Goal: Task Accomplishment & Management: Manage account settings

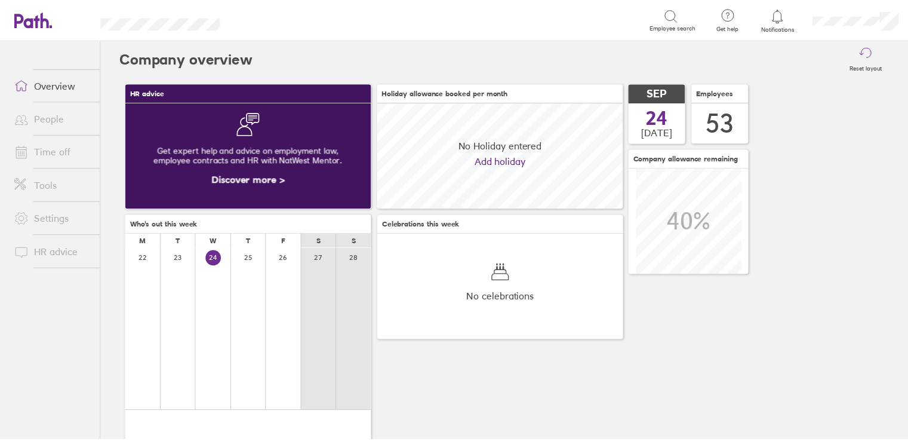
scroll to position [106, 248]
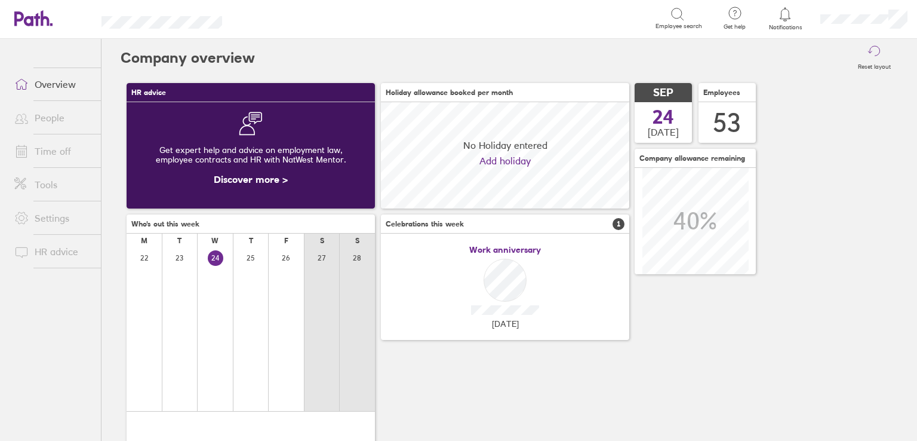
click at [57, 157] on link "Time off" at bounding box center [53, 151] width 96 height 24
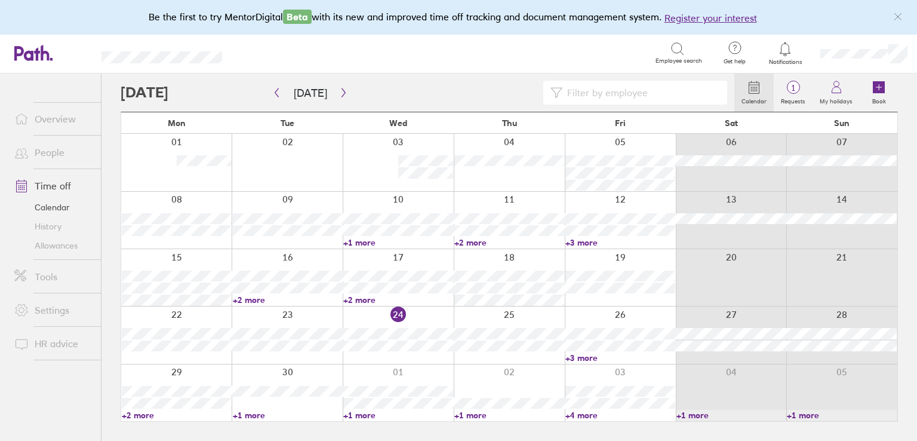
click at [583, 358] on link "+3 more" at bounding box center [620, 357] width 110 height 11
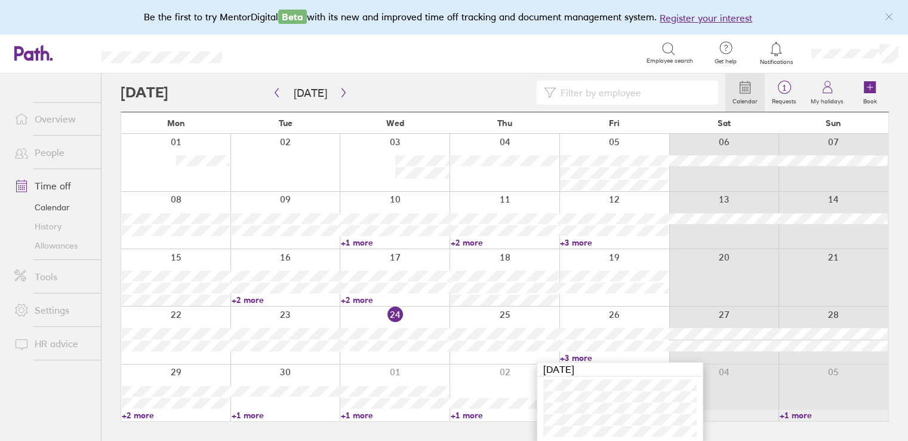
click at [438, 69] on div "Search Employee search" at bounding box center [470, 53] width 459 height 37
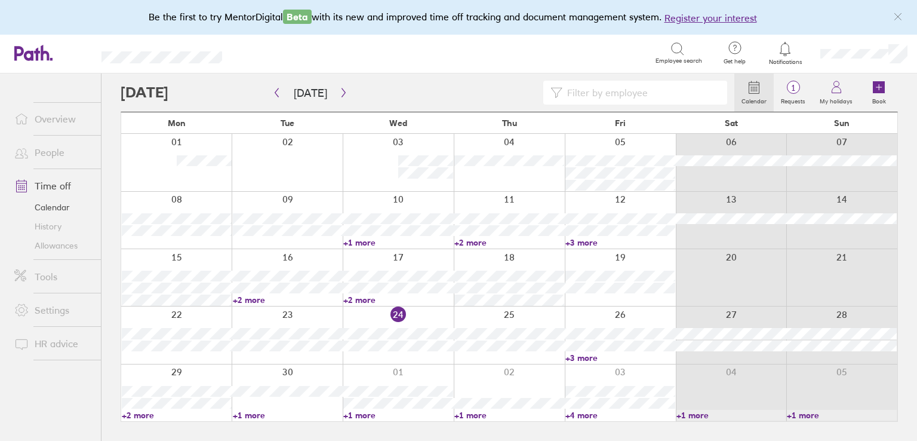
click at [587, 416] on link "+4 more" at bounding box center [620, 415] width 110 height 11
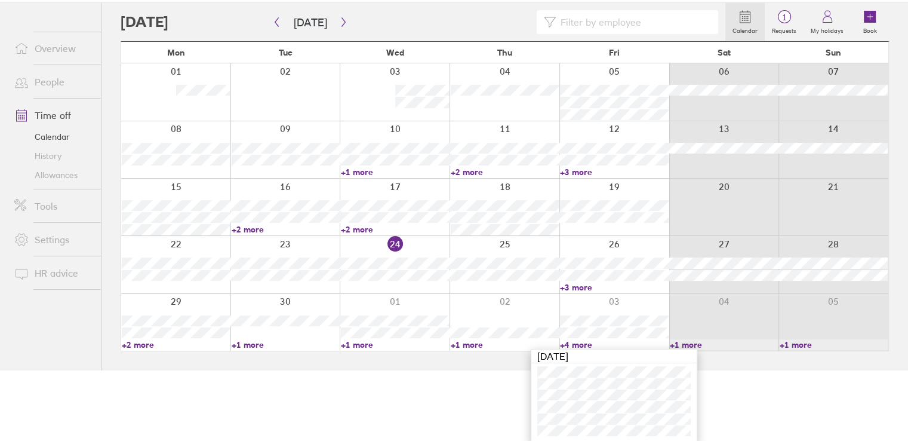
scroll to position [72, 0]
click at [465, 368] on html "Be the first to try MentorDigital Beta with its new and improved time off track…" at bounding box center [454, 148] width 908 height 441
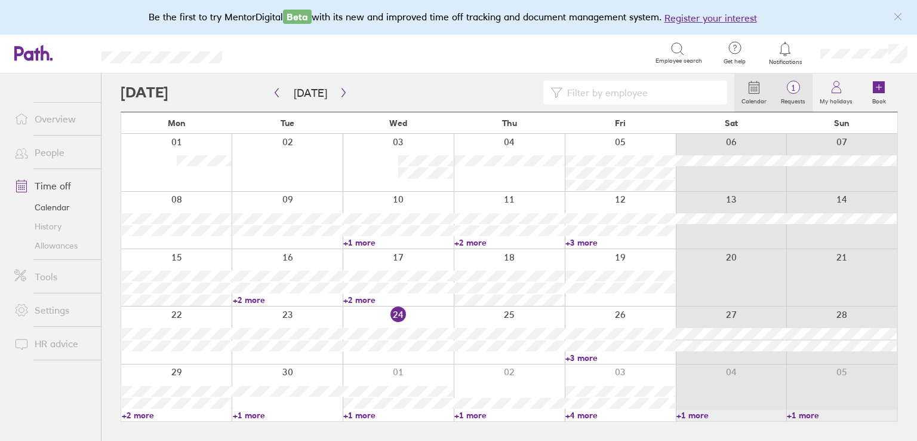
click at [794, 87] on span "1" at bounding box center [793, 88] width 39 height 10
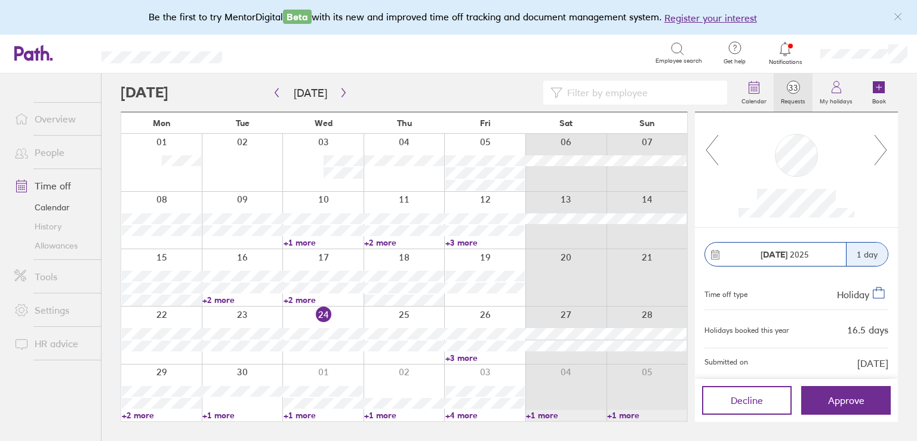
click at [877, 150] on icon at bounding box center [881, 150] width 15 height 32
click at [881, 150] on icon at bounding box center [881, 150] width 15 height 32
click at [880, 148] on icon at bounding box center [881, 150] width 15 height 32
click at [880, 147] on icon at bounding box center [881, 150] width 15 height 32
click at [880, 146] on icon at bounding box center [881, 150] width 15 height 32
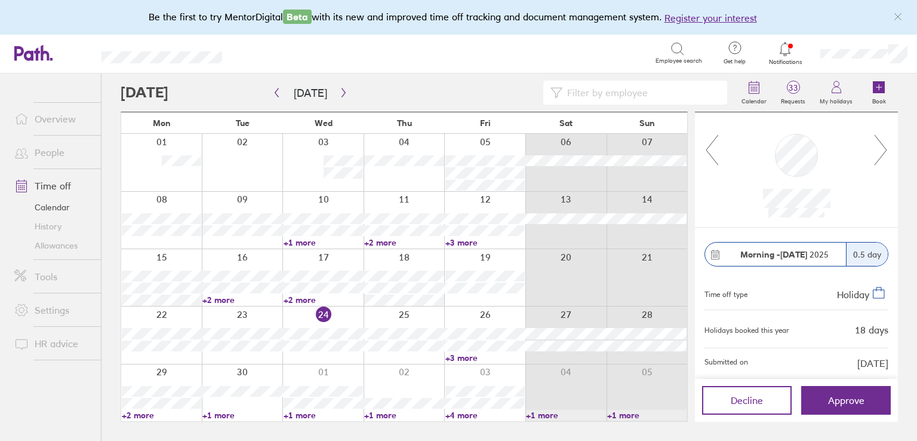
click at [880, 146] on icon at bounding box center [881, 150] width 15 height 32
click at [881, 144] on icon at bounding box center [881, 150] width 15 height 32
click at [881, 149] on icon at bounding box center [881, 150] width 15 height 32
click at [880, 153] on icon at bounding box center [881, 150] width 15 height 32
click at [882, 149] on icon at bounding box center [881, 150] width 15 height 32
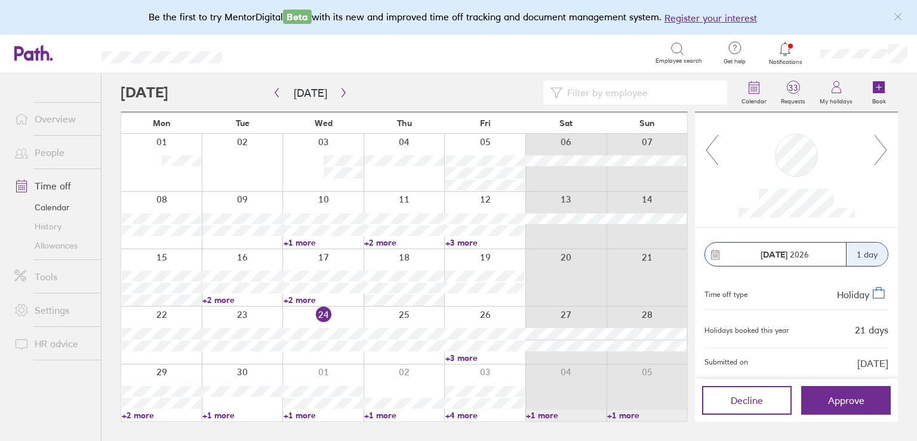
click at [882, 149] on icon at bounding box center [881, 150] width 15 height 32
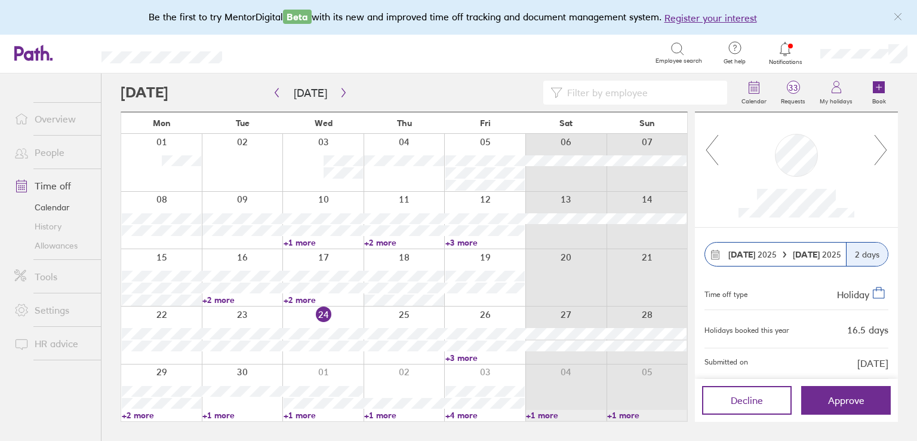
click at [882, 149] on icon at bounding box center [881, 150] width 15 height 32
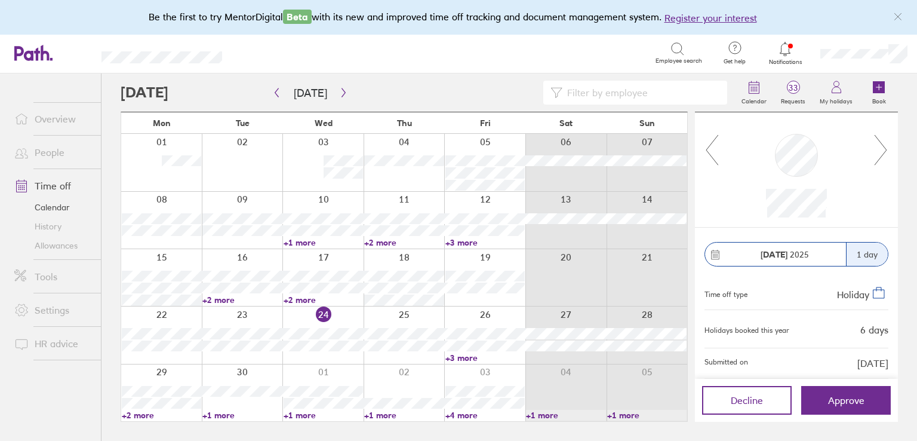
click at [882, 149] on icon at bounding box center [881, 150] width 15 height 32
click at [881, 145] on icon at bounding box center [881, 150] width 15 height 32
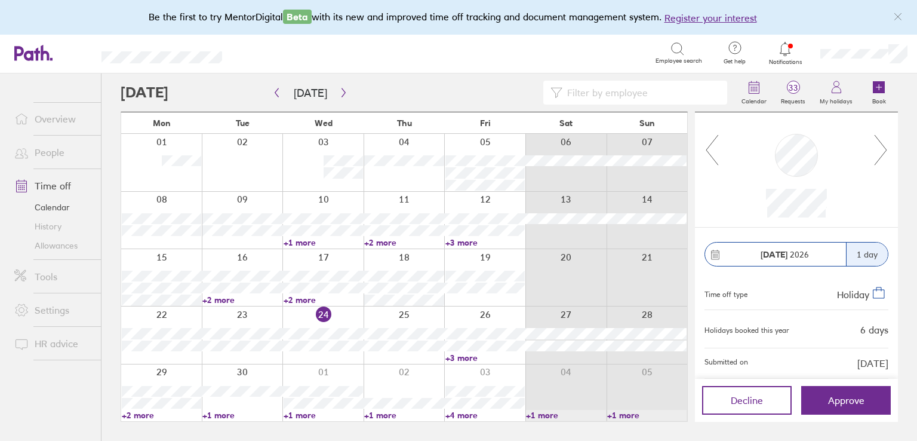
click at [881, 145] on icon at bounding box center [881, 150] width 15 height 32
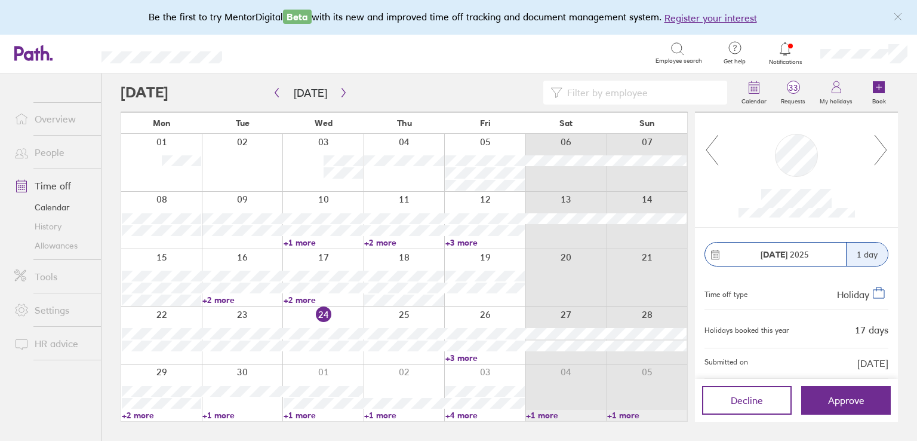
click at [881, 145] on icon at bounding box center [881, 150] width 15 height 32
click at [712, 142] on icon at bounding box center [712, 150] width 12 height 30
click at [339, 91] on icon "button" at bounding box center [343, 93] width 9 height 10
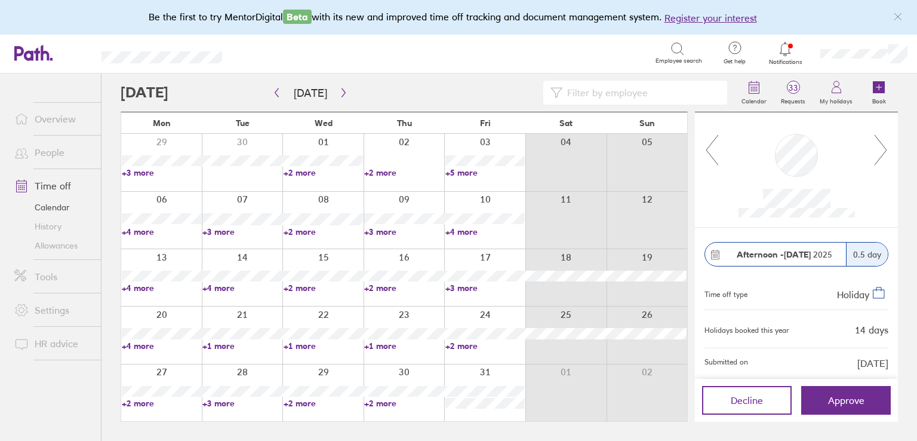
click at [383, 403] on link "+2 more" at bounding box center [403, 403] width 79 height 11
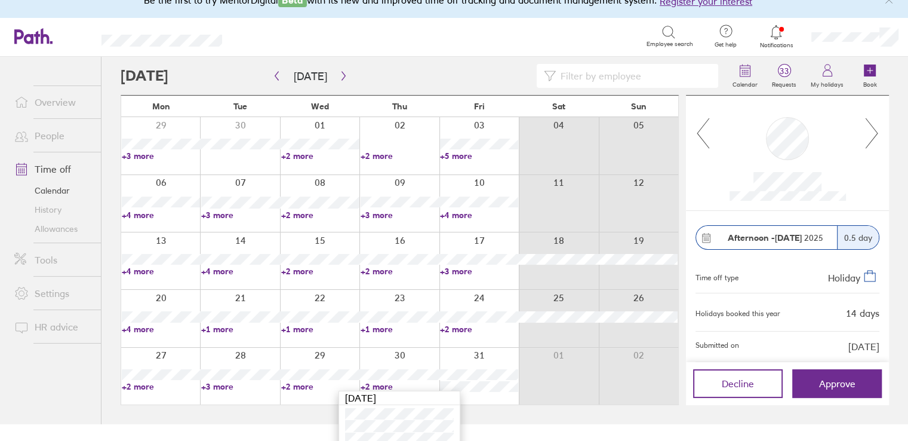
scroll to position [26, 0]
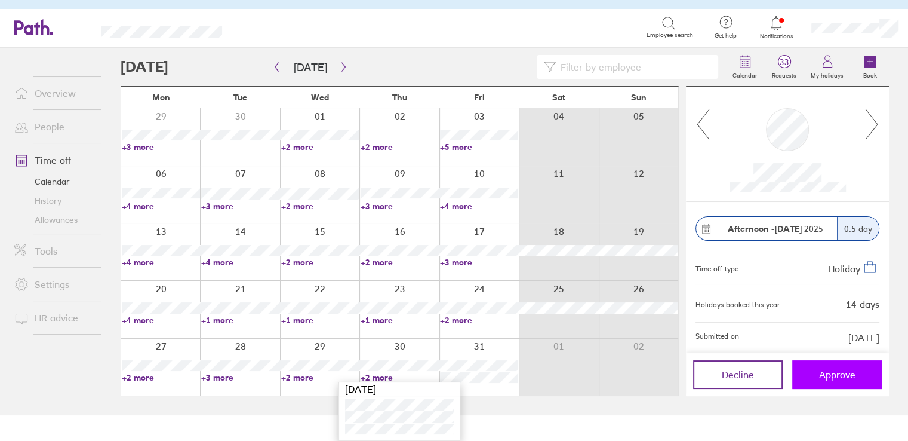
click at [857, 373] on button "Approve" at bounding box center [837, 374] width 90 height 29
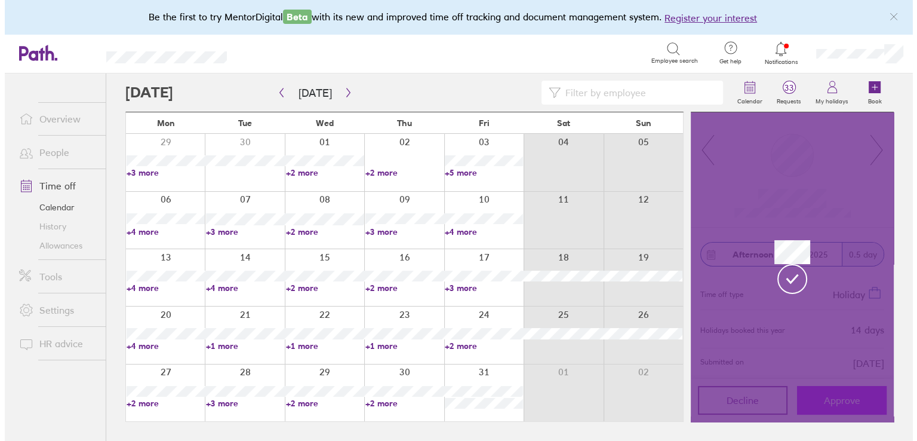
scroll to position [0, 0]
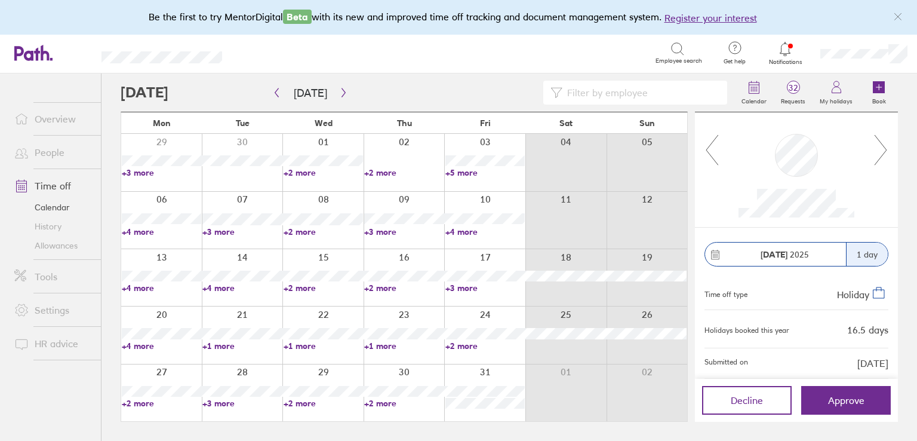
click at [884, 152] on icon at bounding box center [881, 150] width 12 height 30
click at [881, 150] on icon at bounding box center [881, 150] width 15 height 32
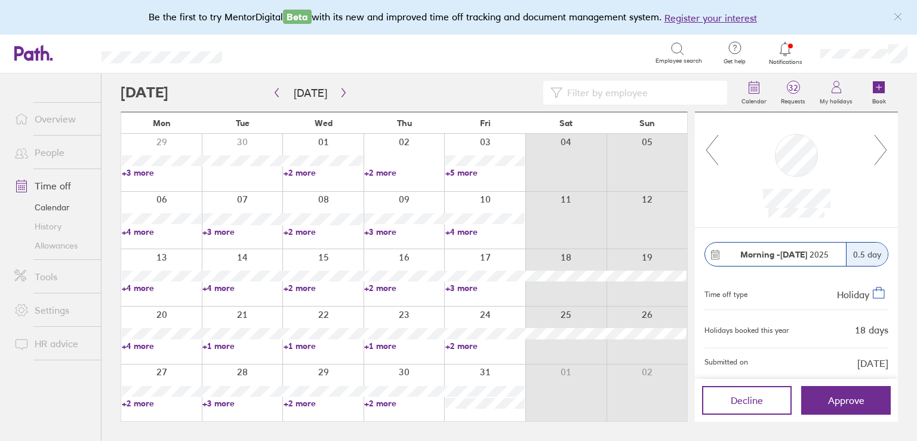
click at [881, 150] on icon at bounding box center [881, 150] width 15 height 32
click at [709, 149] on icon at bounding box center [712, 150] width 15 height 32
click at [213, 288] on link "+4 more" at bounding box center [241, 287] width 79 height 11
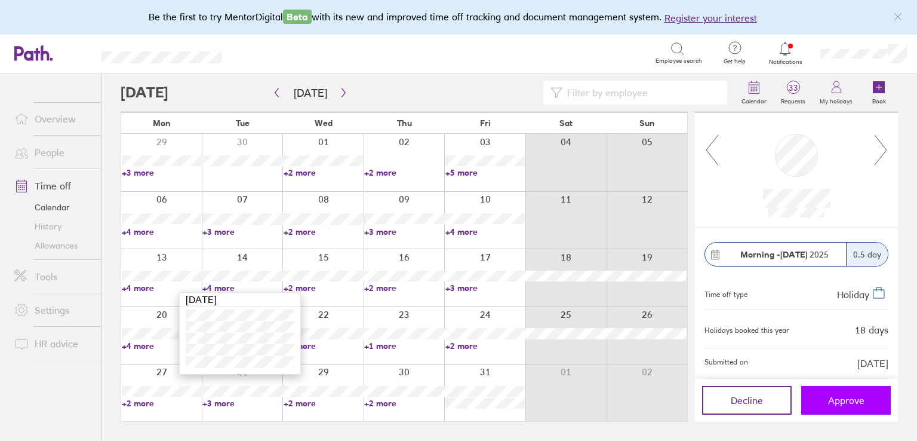
click at [832, 399] on span "Approve" at bounding box center [846, 400] width 36 height 11
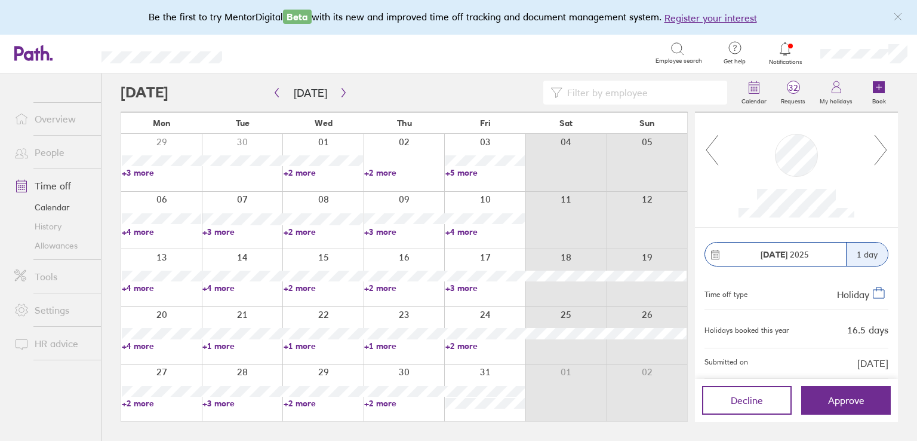
click at [884, 147] on icon at bounding box center [881, 150] width 15 height 32
click at [342, 89] on icon "button" at bounding box center [344, 92] width 4 height 9
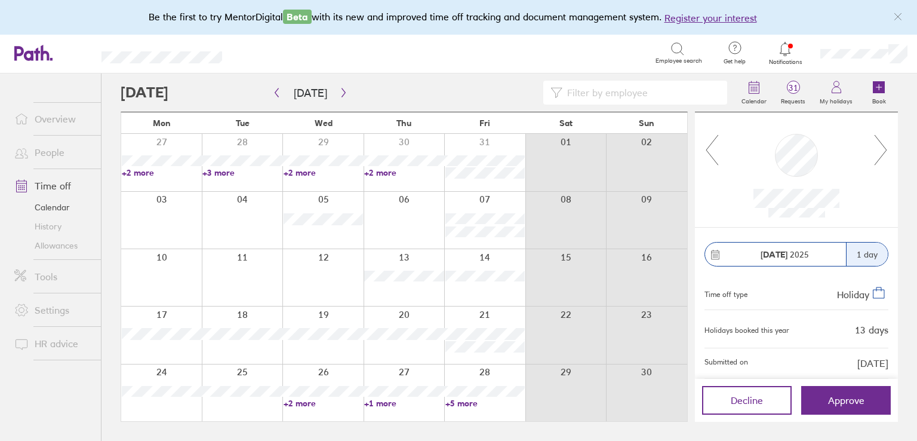
click at [874, 149] on icon at bounding box center [881, 150] width 15 height 32
click at [862, 398] on span "Approve" at bounding box center [846, 400] width 36 height 11
click at [888, 156] on icon at bounding box center [881, 150] width 15 height 32
click at [880, 158] on icon at bounding box center [881, 150] width 12 height 30
click at [879, 156] on icon at bounding box center [881, 150] width 15 height 32
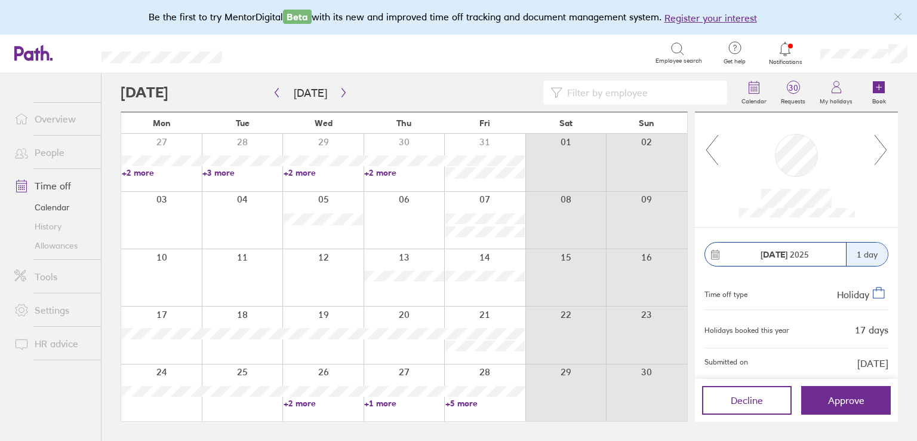
click at [879, 156] on icon at bounding box center [881, 150] width 15 height 32
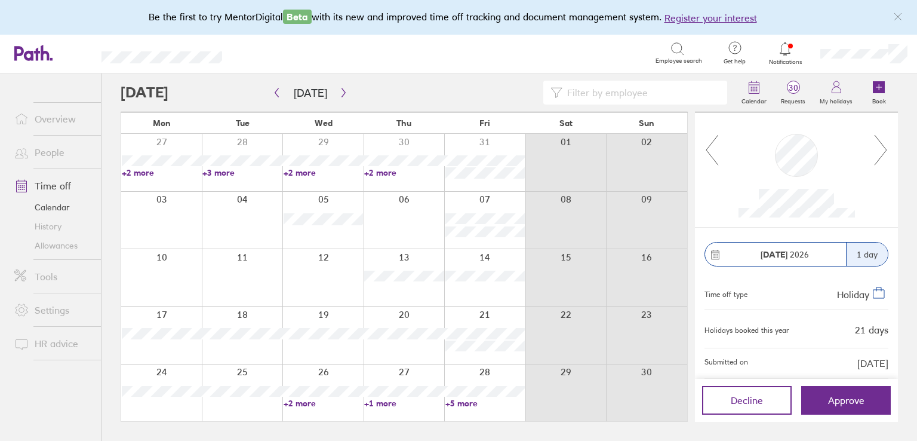
click at [879, 156] on icon at bounding box center [881, 150] width 15 height 32
click at [714, 147] on icon at bounding box center [712, 150] width 15 height 32
click at [875, 147] on icon at bounding box center [881, 150] width 15 height 32
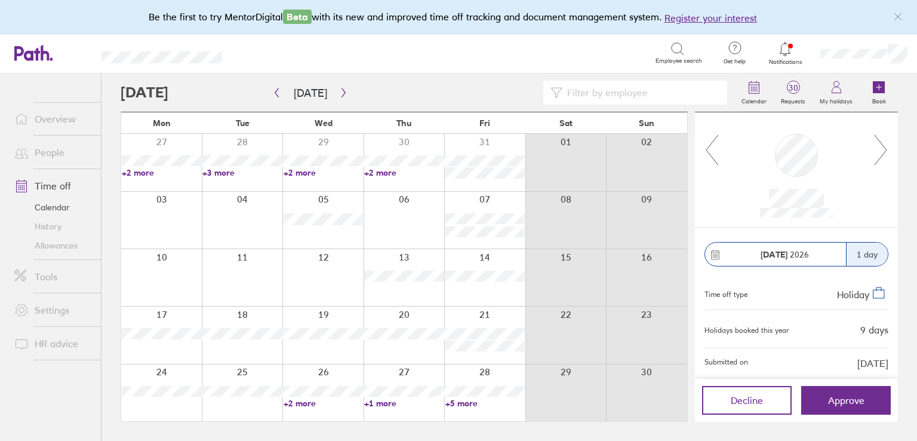
click at [875, 147] on icon at bounding box center [881, 150] width 15 height 32
click at [877, 147] on icon at bounding box center [881, 150] width 15 height 32
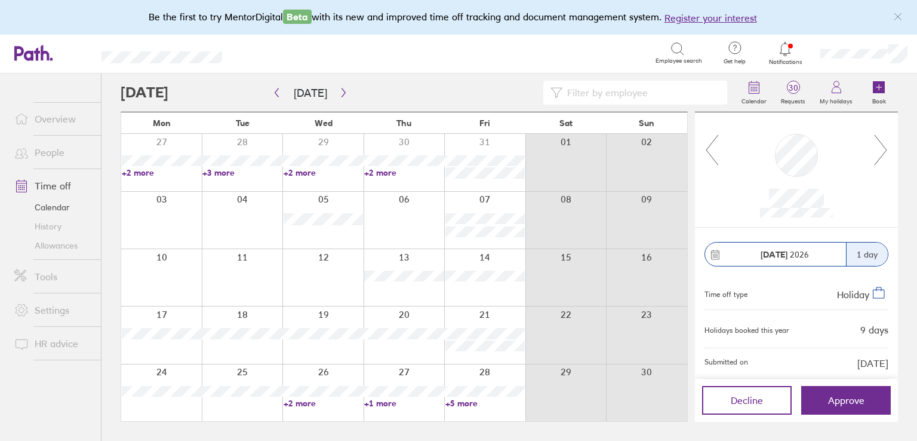
click at [877, 147] on icon at bounding box center [881, 150] width 15 height 32
click at [879, 149] on icon at bounding box center [881, 150] width 15 height 32
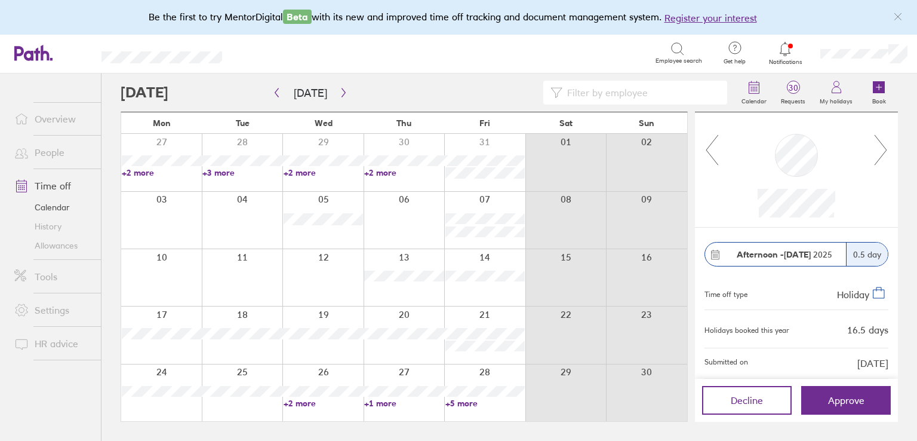
click at [886, 146] on icon at bounding box center [881, 150] width 15 height 32
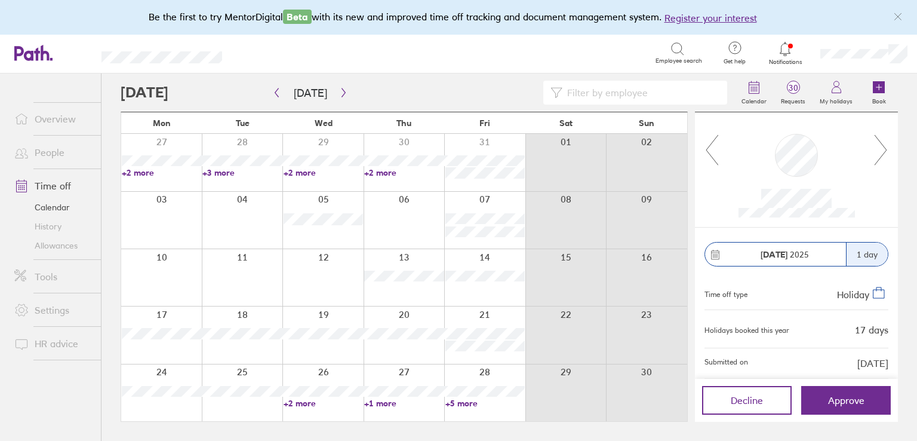
click at [884, 146] on icon at bounding box center [881, 150] width 12 height 30
click at [881, 146] on icon at bounding box center [881, 150] width 15 height 32
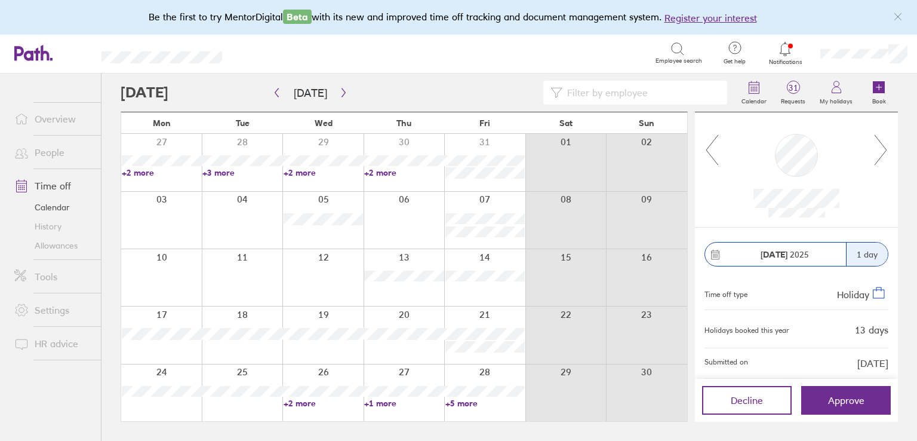
click at [881, 146] on icon at bounding box center [881, 150] width 15 height 32
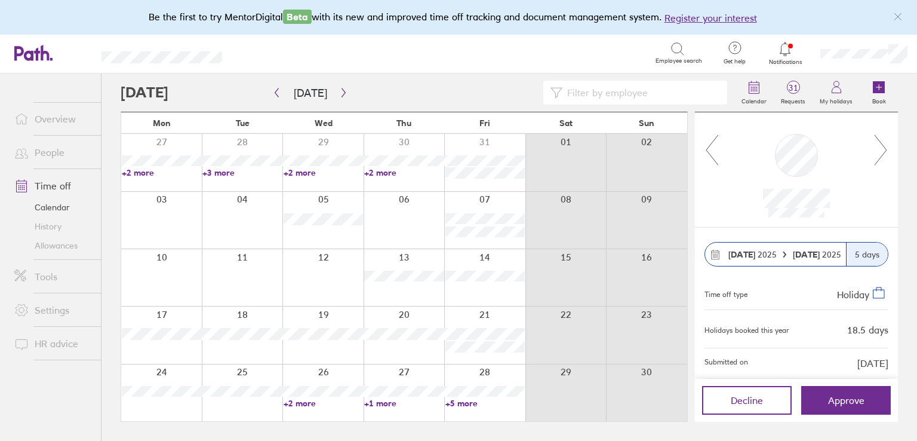
click at [776, 55] on div at bounding box center [785, 49] width 39 height 17
